Goal: Find contact information: Find contact information

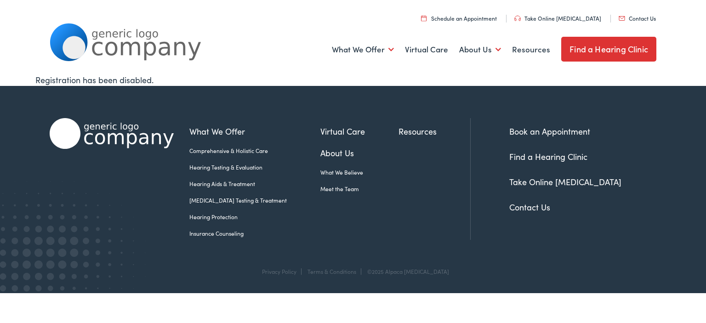
click at [640, 18] on link "Contact Us" at bounding box center [637, 18] width 37 height 8
